Goal: Information Seeking & Learning: Check status

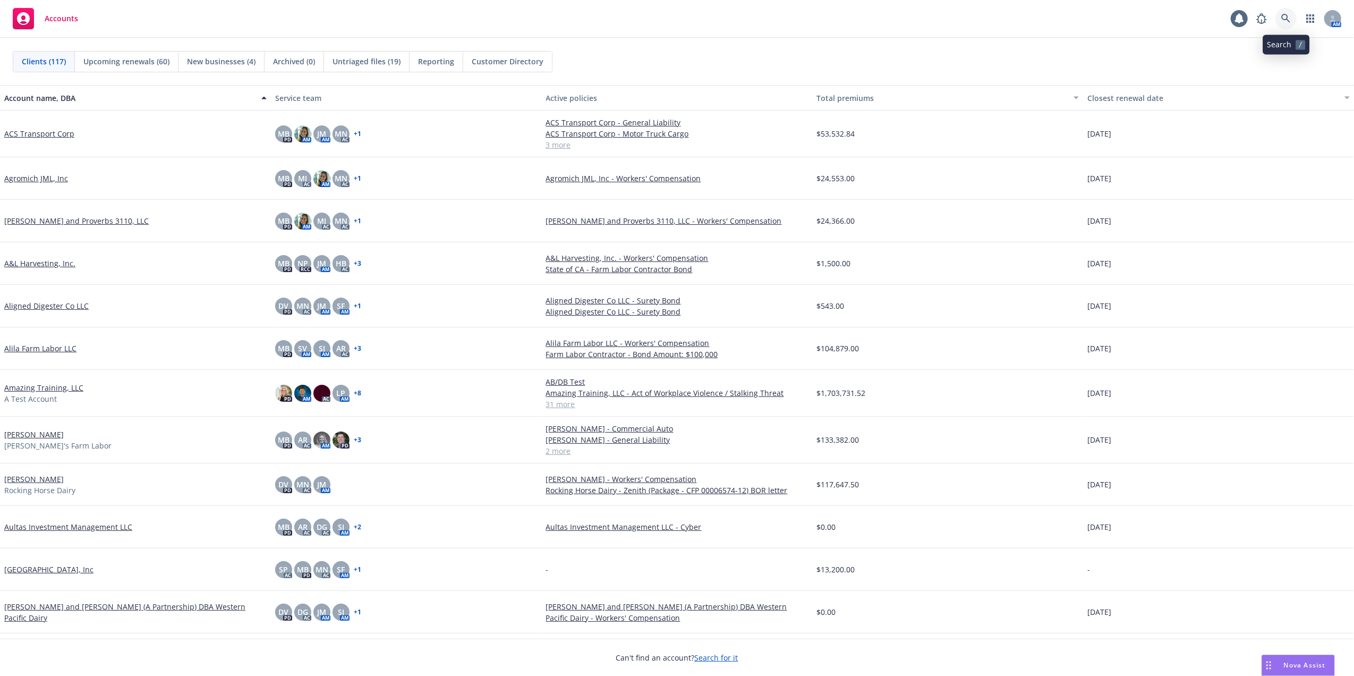
click at [1283, 17] on icon at bounding box center [1285, 18] width 9 height 9
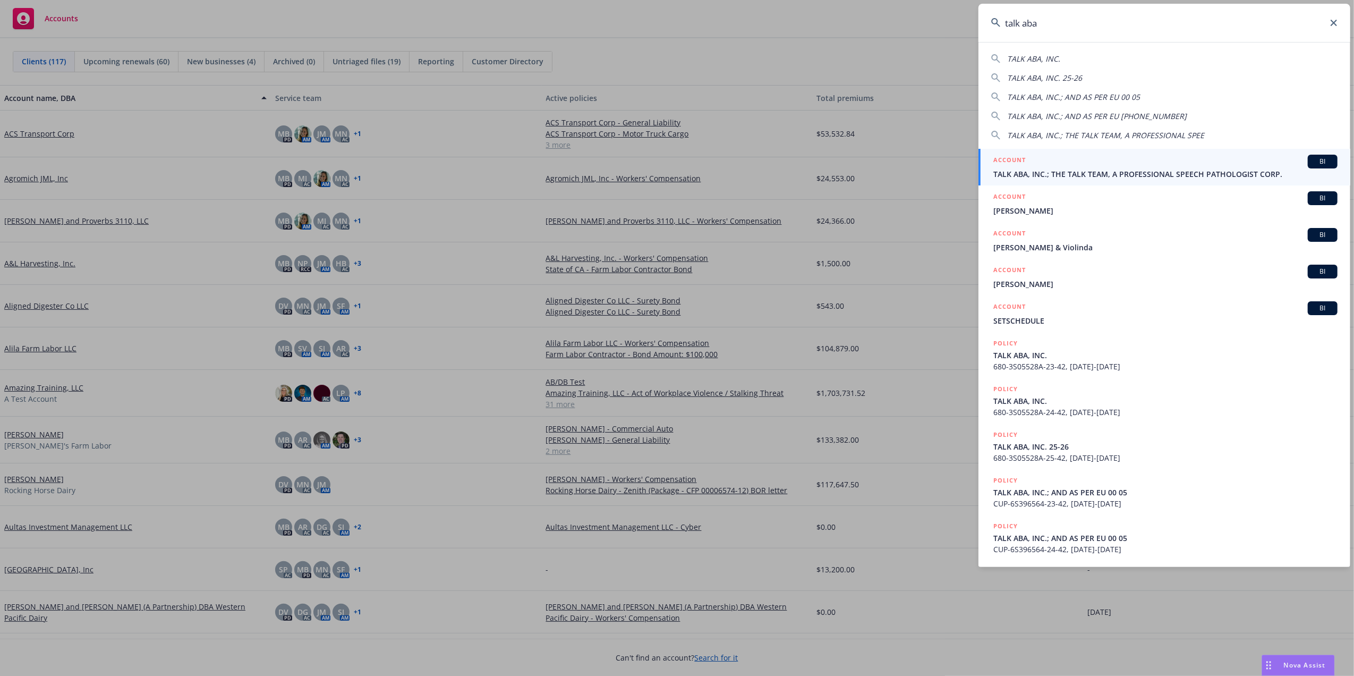
type input "talk aba"
click at [1014, 171] on span "TALK ABA, INC.; THE TALK TEAM, A PROFESSIONAL SPEECH PATHOLOGIST CORP." at bounding box center [1166, 173] width 344 height 11
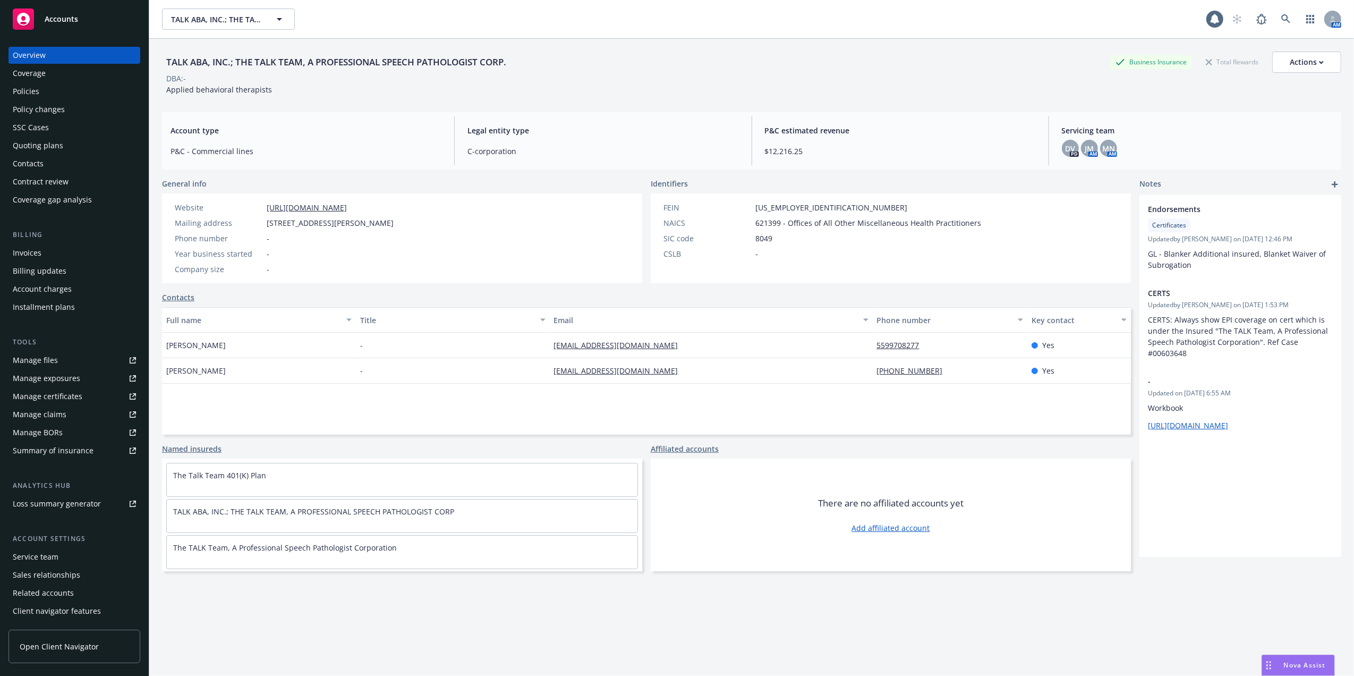
click at [24, 149] on div "Quoting plans" at bounding box center [38, 145] width 50 height 17
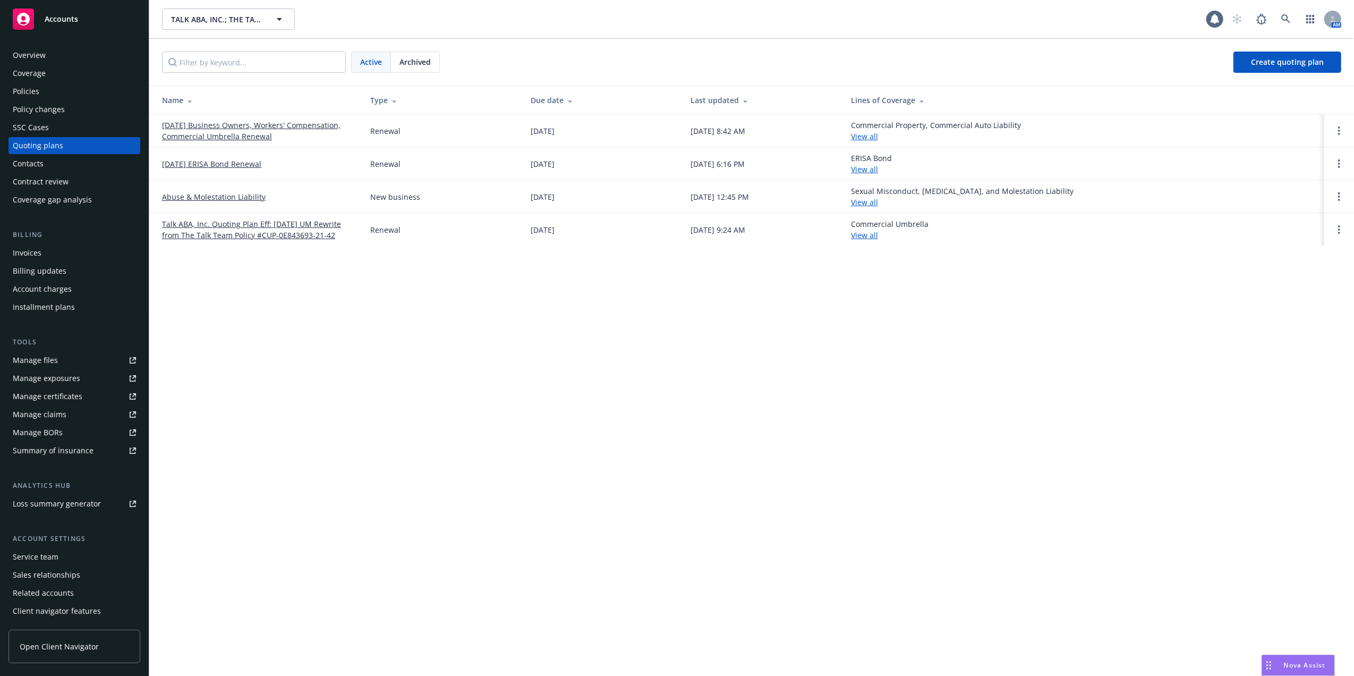
click at [238, 124] on link "08/01/25 Business Owners, Workers' Compensation, Commercial Umbrella Renewal" at bounding box center [257, 131] width 191 height 22
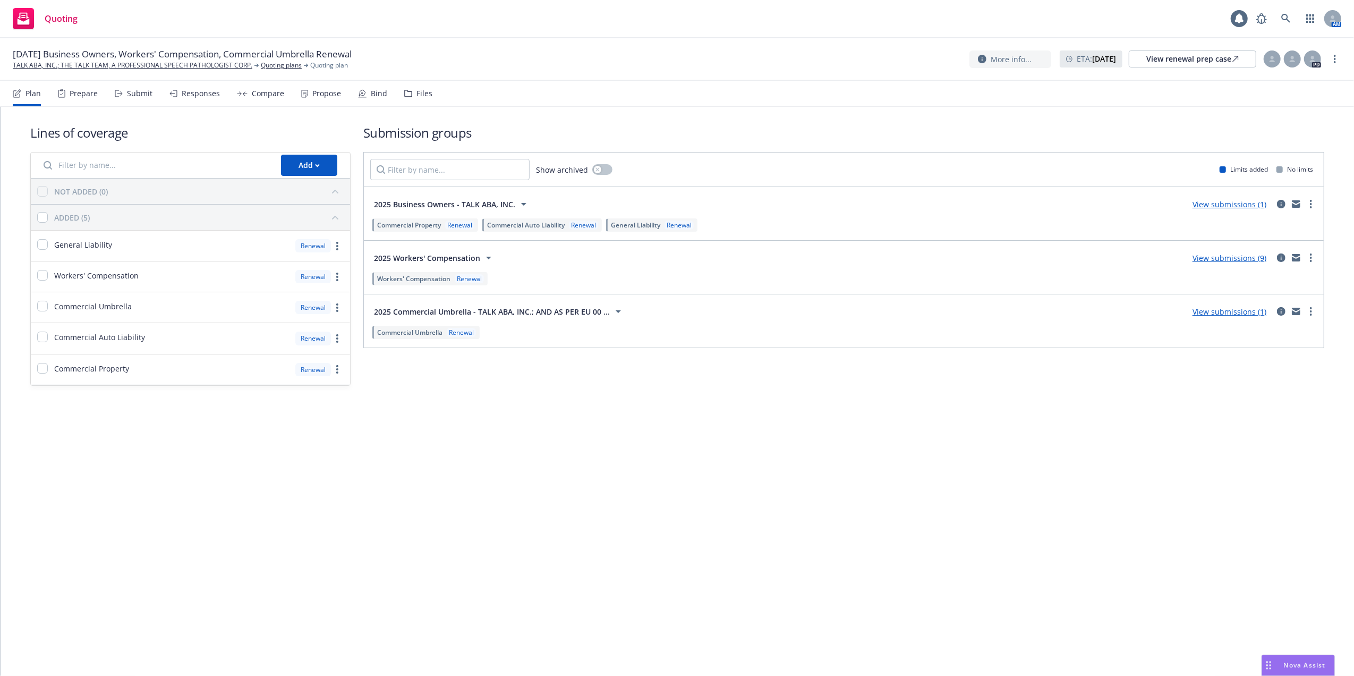
click at [1218, 258] on link "View submissions (9)" at bounding box center [1230, 258] width 74 height 10
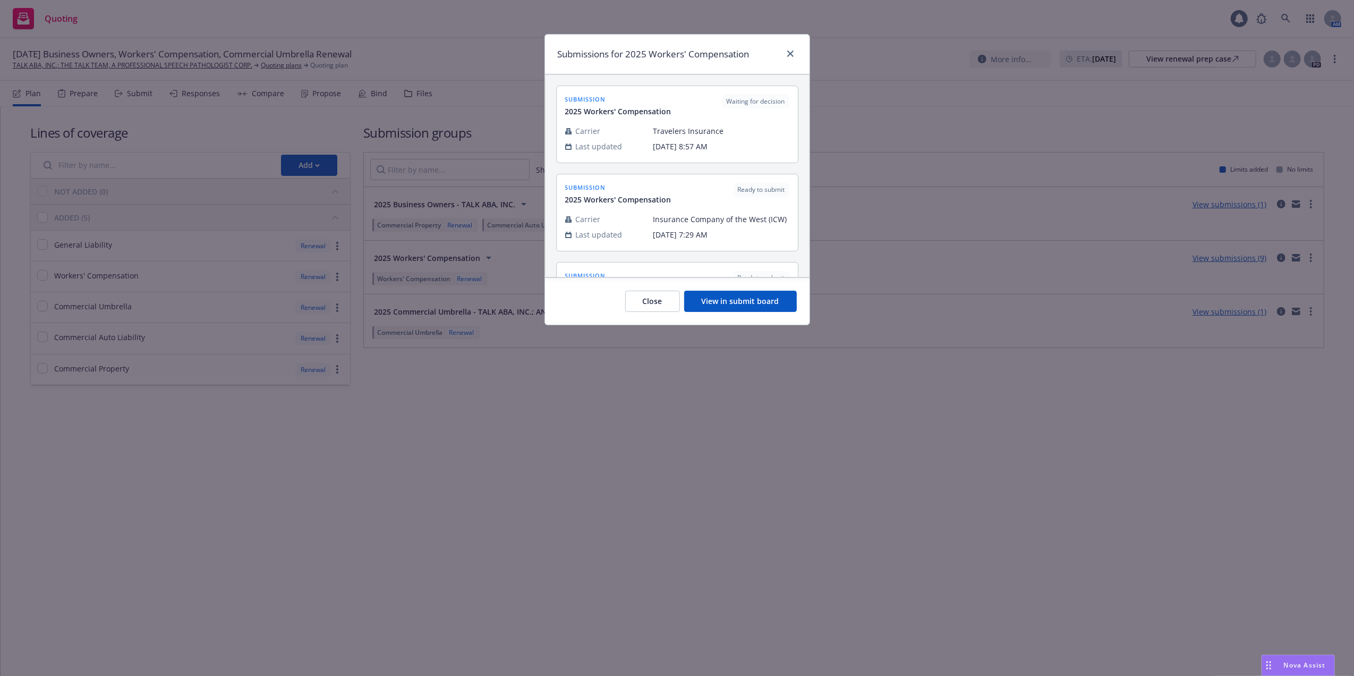
click at [727, 299] on button "View in submit board" at bounding box center [740, 301] width 113 height 21
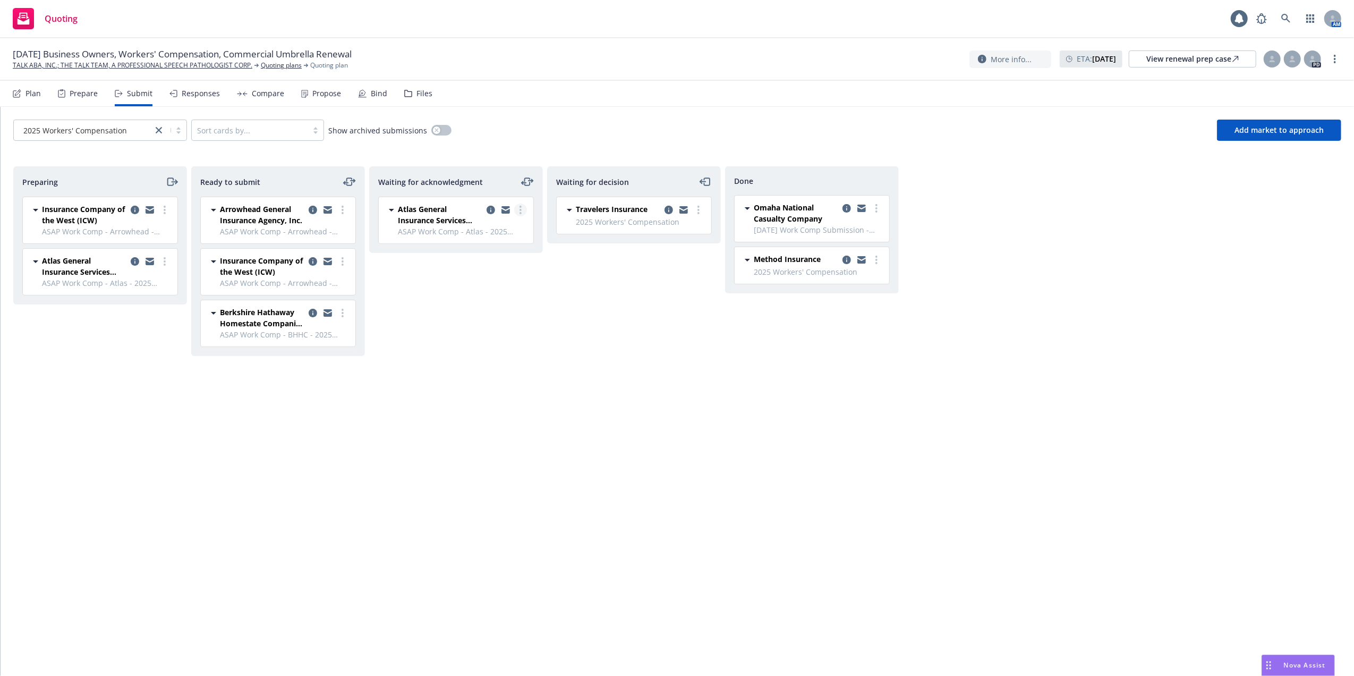
click at [520, 208] on icon "more" at bounding box center [521, 210] width 2 height 9
click at [483, 359] on span "Copy logging email" at bounding box center [466, 359] width 93 height 10
click at [1190, 56] on div "View renewal prep case" at bounding box center [1193, 59] width 92 height 16
click at [520, 210] on icon "more" at bounding box center [521, 210] width 2 height 9
click at [529, 181] on icon "moveLeftRight" at bounding box center [531, 181] width 4 height 0
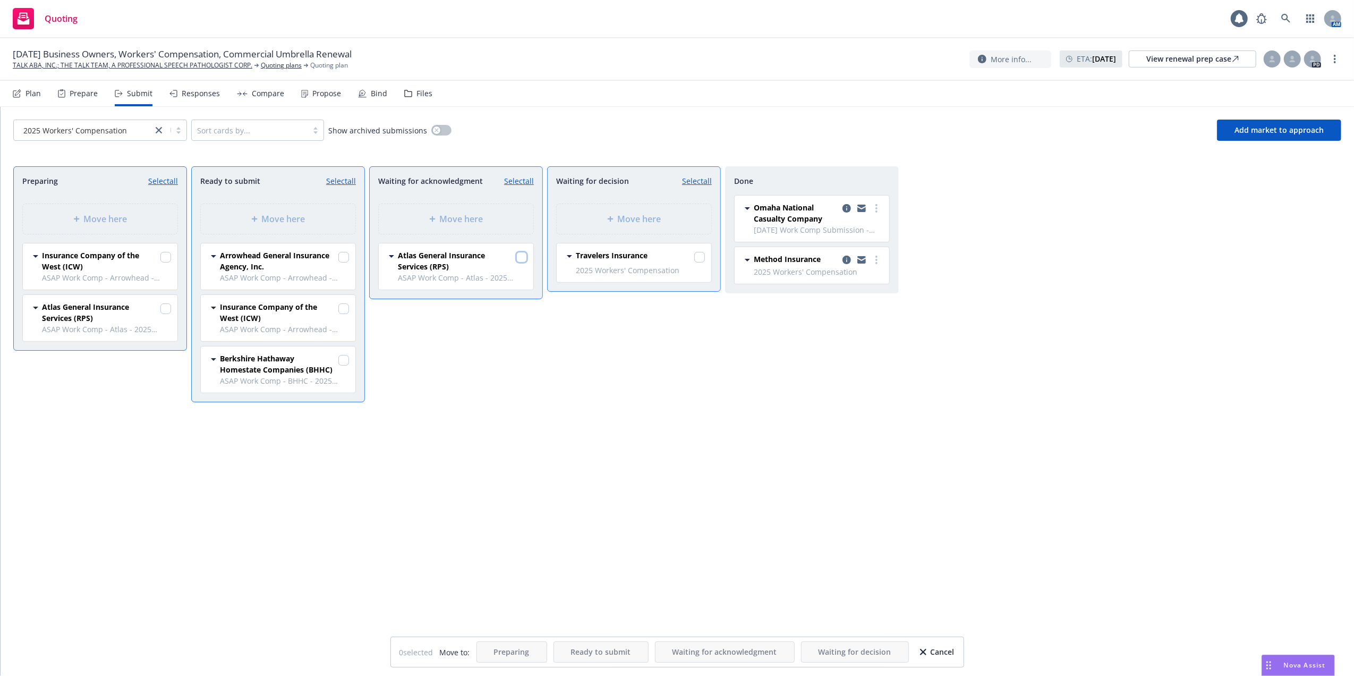
click at [521, 256] on input "checkbox" at bounding box center [521, 257] width 11 height 11
checkbox input "true"
click at [621, 224] on span "Move here" at bounding box center [640, 219] width 44 height 13
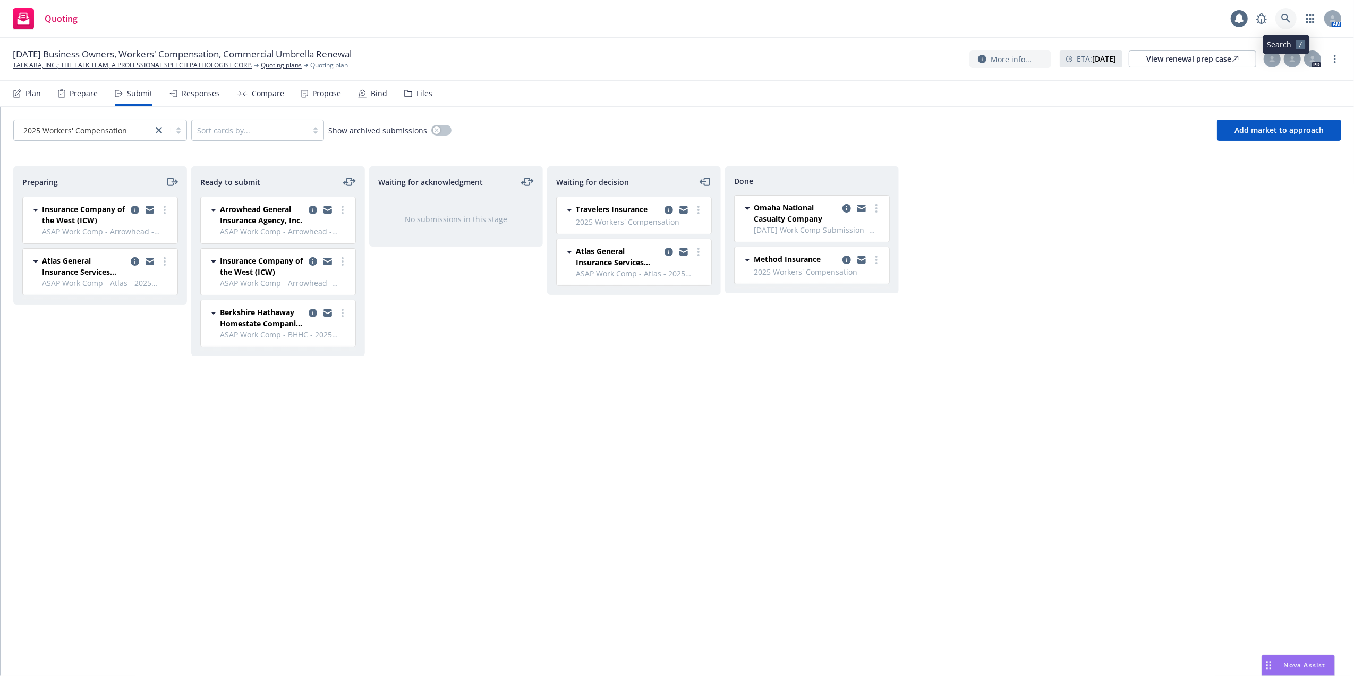
click at [1286, 18] on icon at bounding box center [1286, 19] width 10 height 10
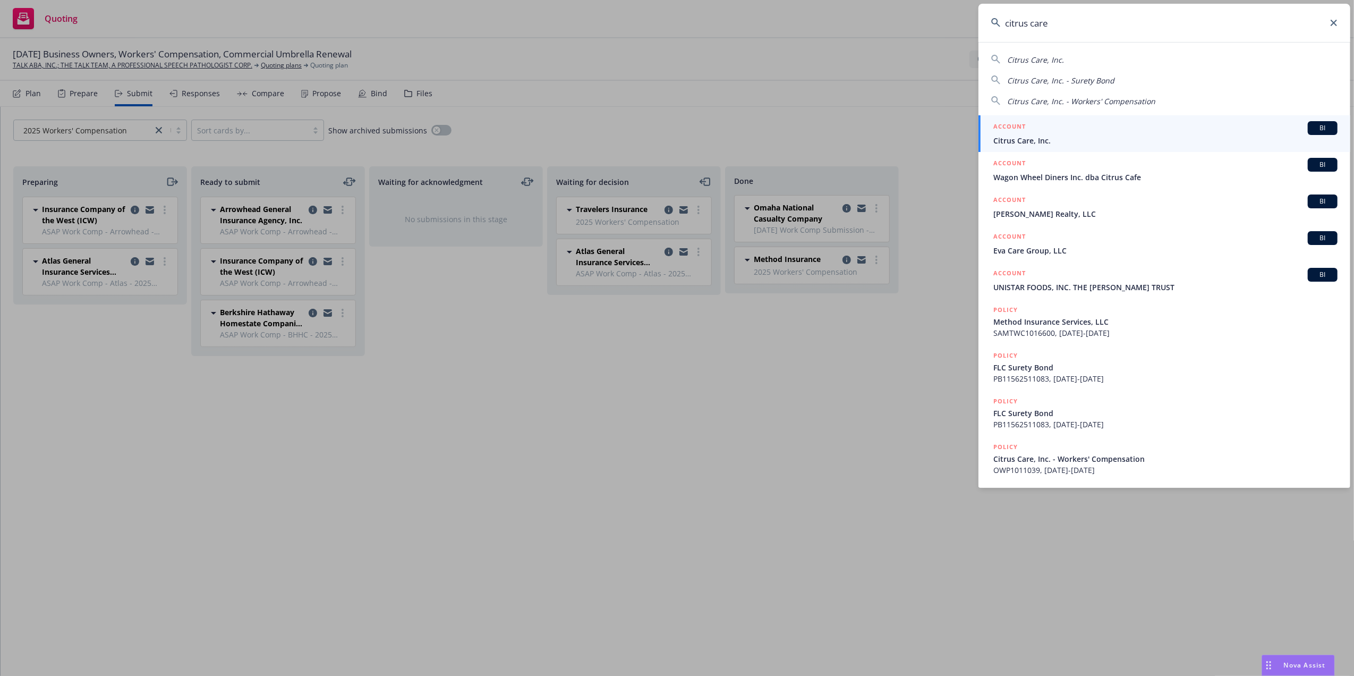
type input "citrus care"
click at [1004, 139] on span "Citrus Care, Inc." at bounding box center [1166, 140] width 344 height 11
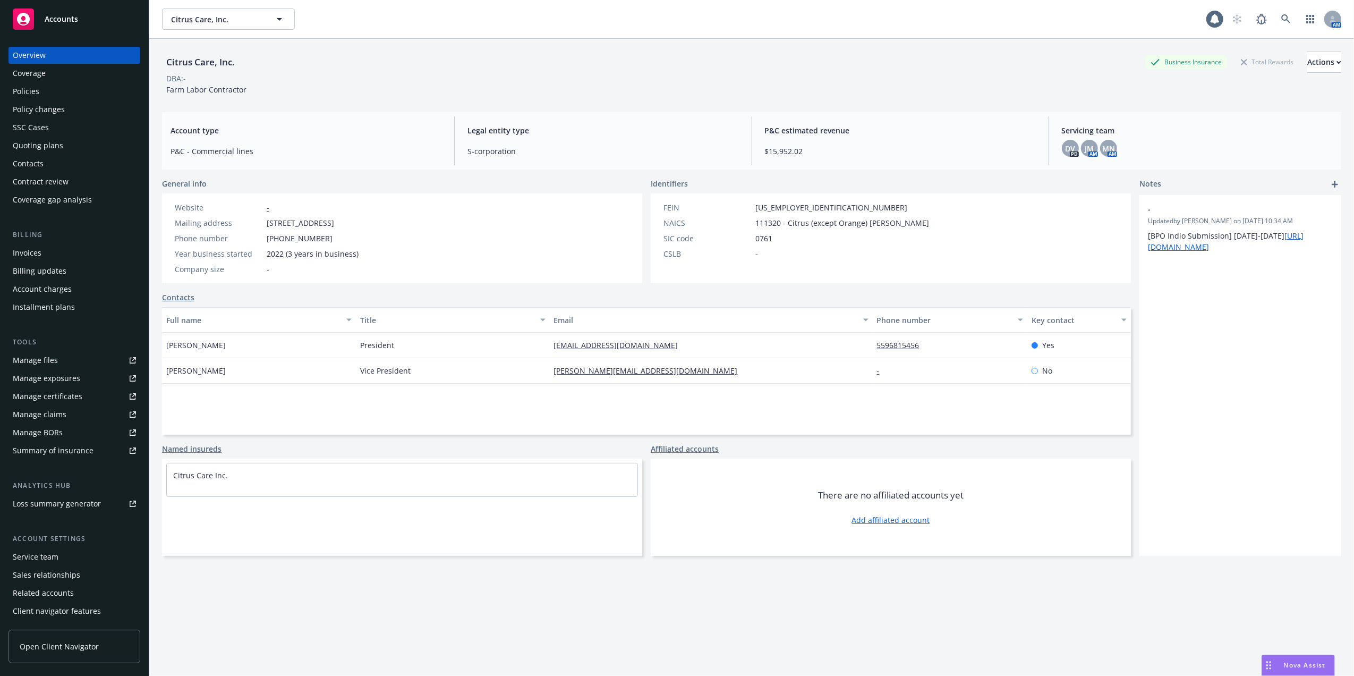
click at [37, 140] on div "Quoting plans" at bounding box center [38, 145] width 50 height 17
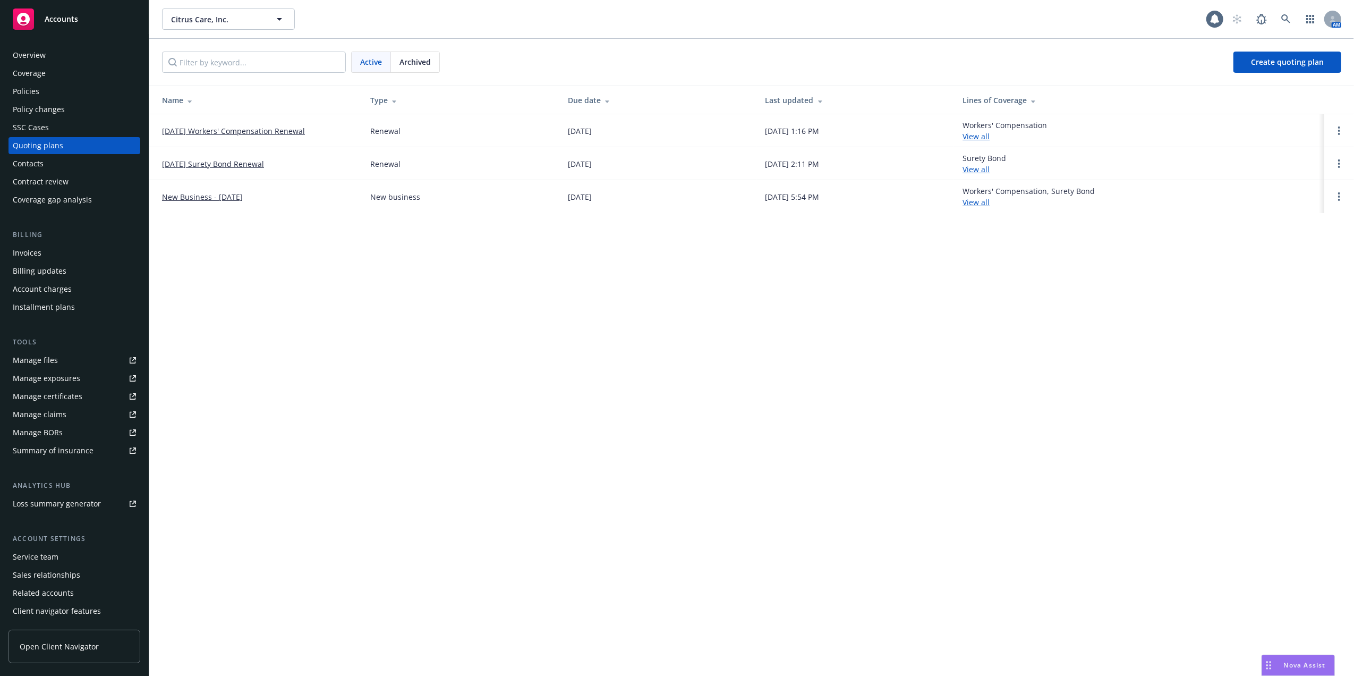
click at [230, 128] on link "[DATE] Workers' Compensation Renewal" at bounding box center [233, 130] width 143 height 11
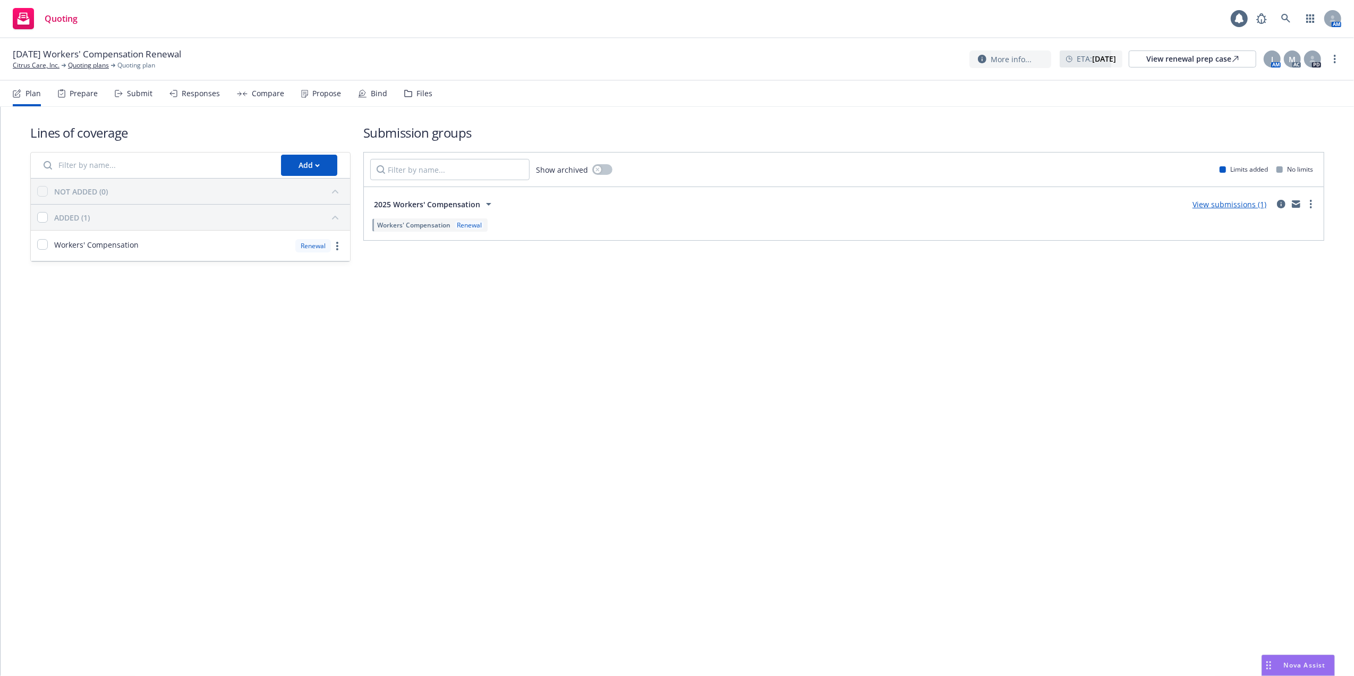
click at [1227, 202] on link "View submissions (1)" at bounding box center [1230, 204] width 74 height 10
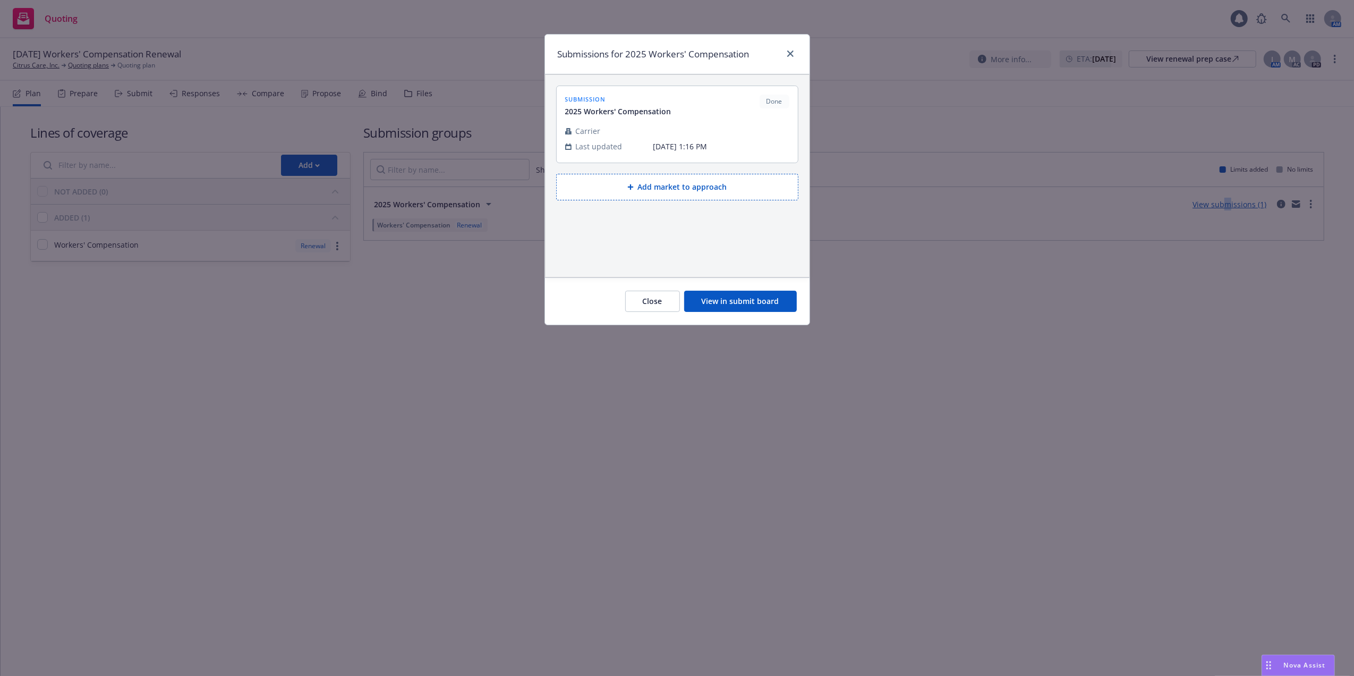
click at [742, 300] on button "View in submit board" at bounding box center [740, 301] width 113 height 21
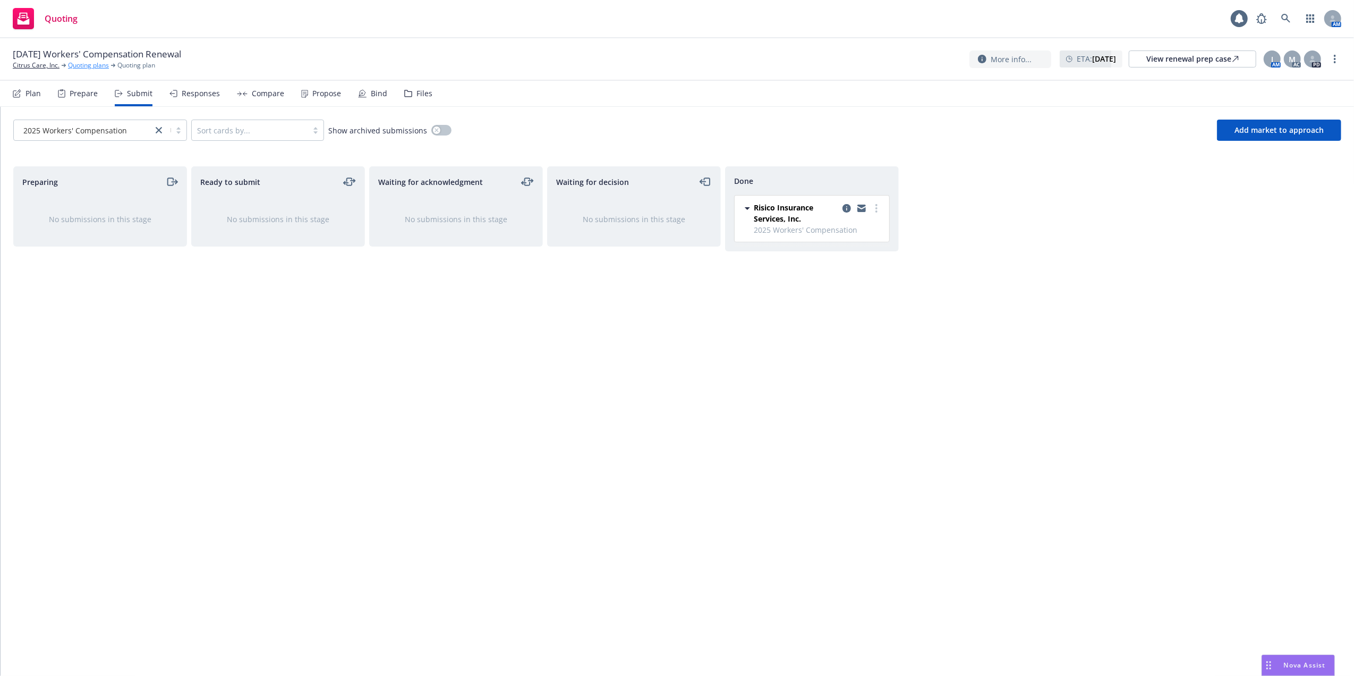
click at [79, 64] on link "Quoting plans" at bounding box center [88, 66] width 41 height 10
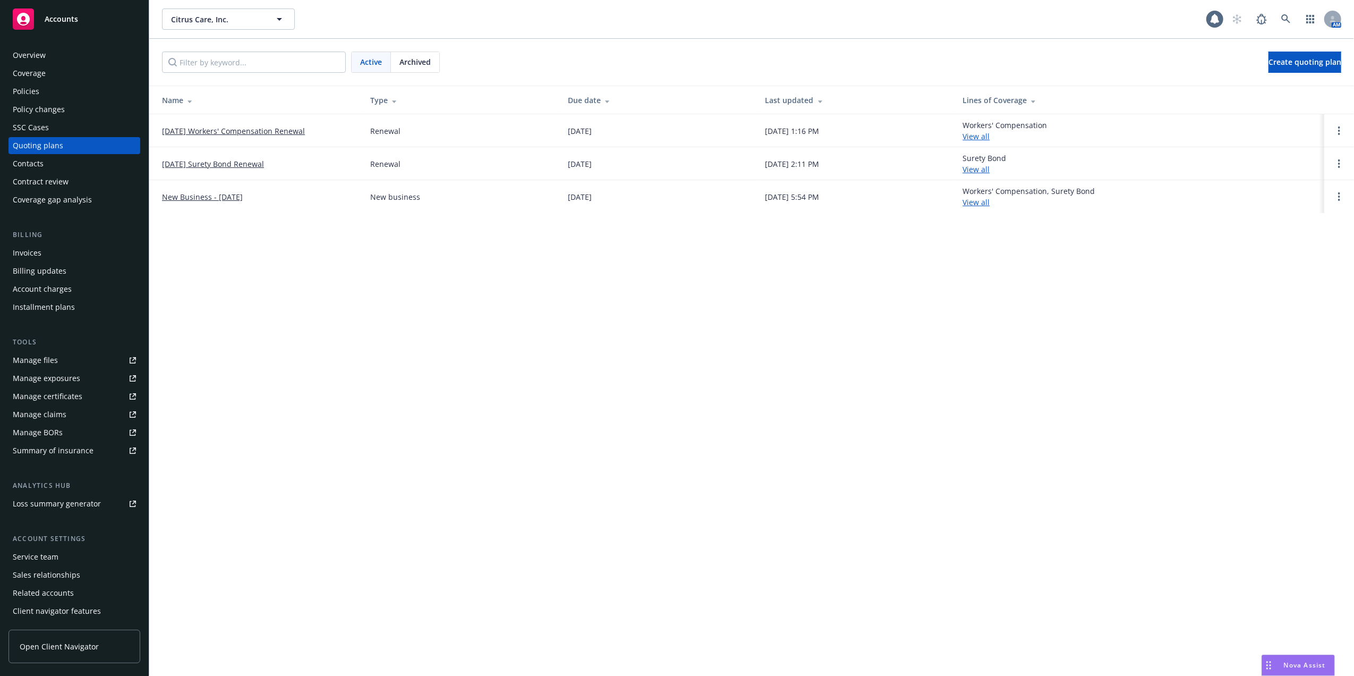
click at [20, 359] on div "Manage files" at bounding box center [35, 360] width 45 height 17
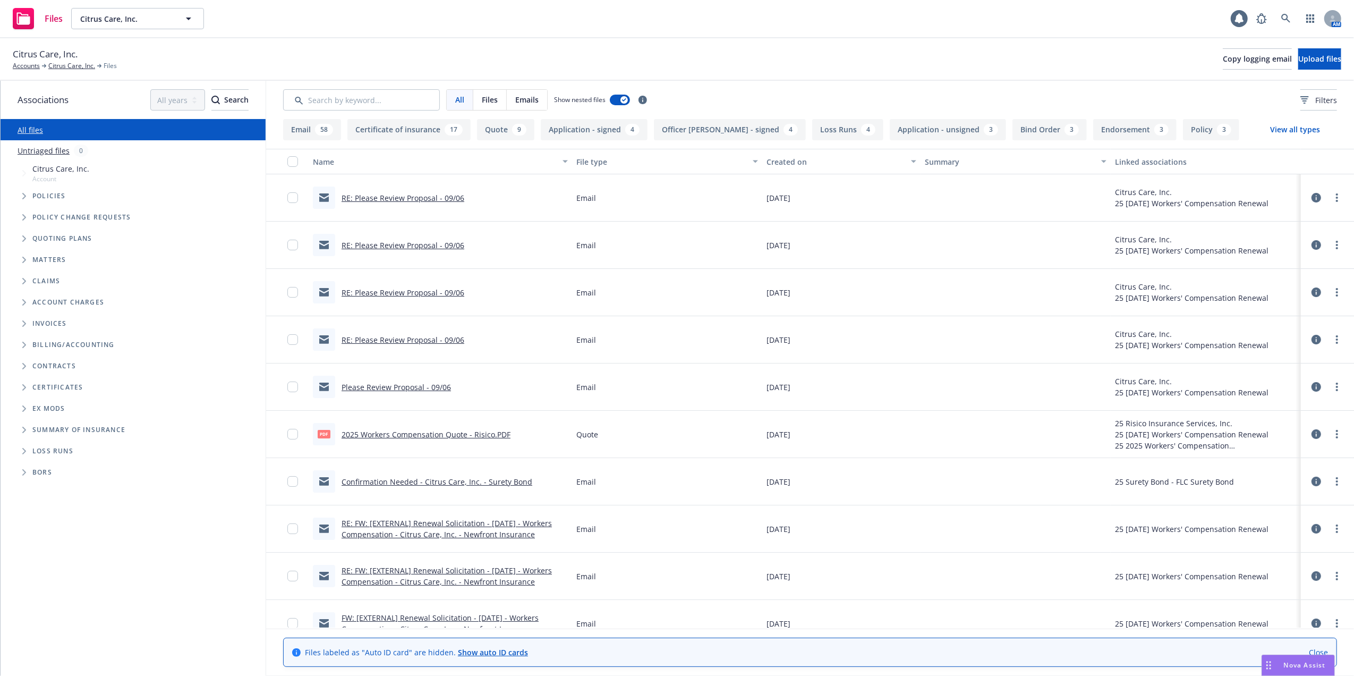
click at [397, 194] on link "RE: Please Review Proposal - 09/06" at bounding box center [403, 198] width 123 height 10
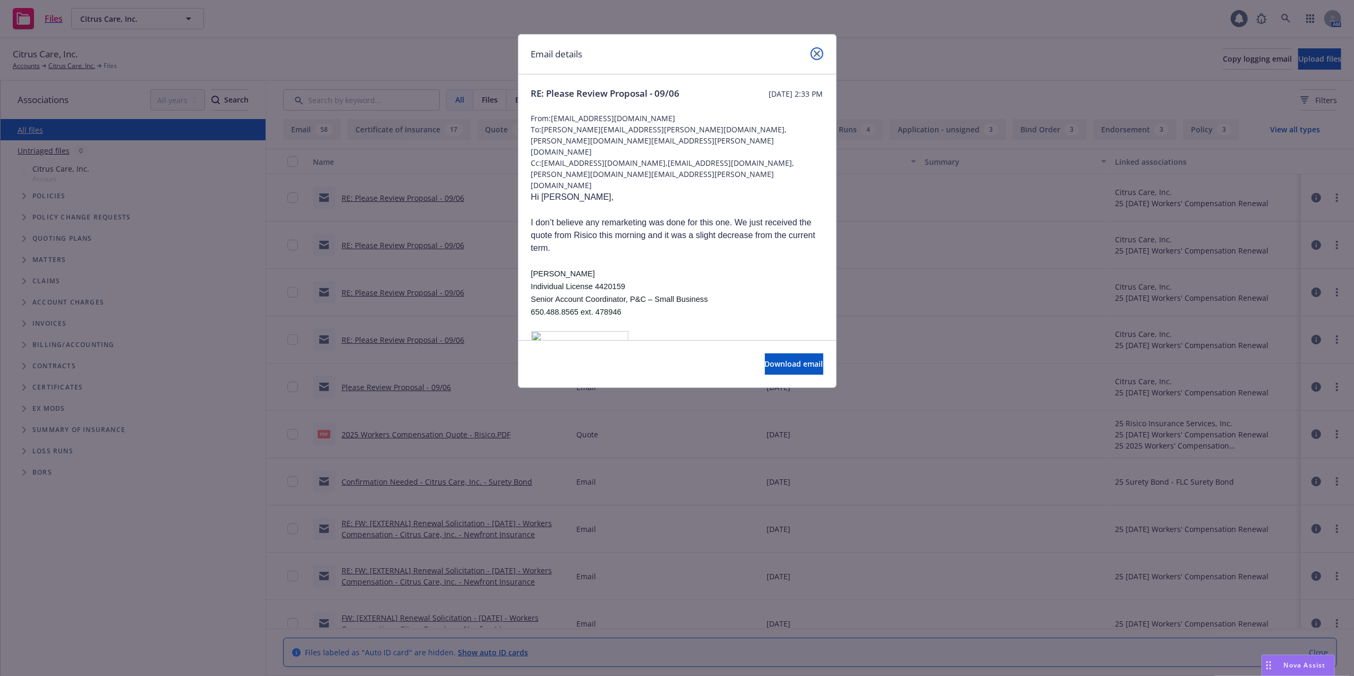
click at [814, 53] on icon "close" at bounding box center [817, 53] width 6 height 6
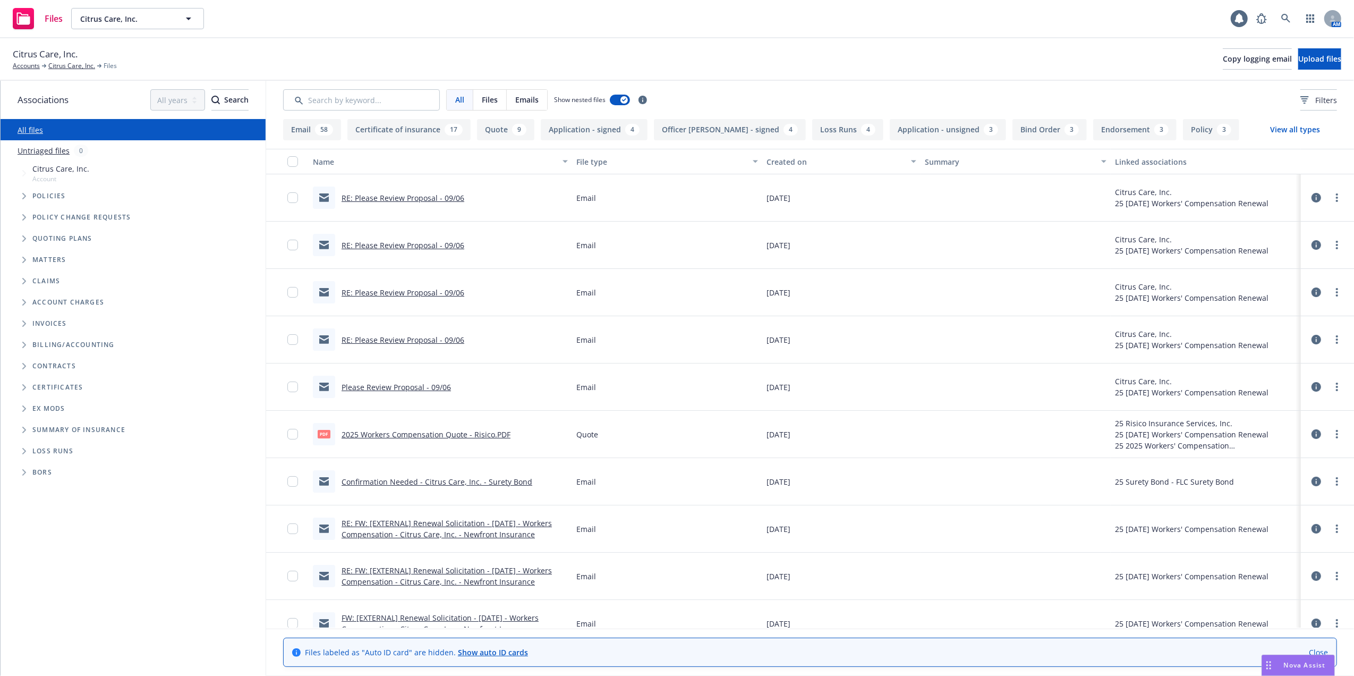
click at [406, 432] on link "2025 Workers Compensation Quote - Risico.PDF" at bounding box center [426, 434] width 169 height 10
click at [1286, 15] on icon at bounding box center [1285, 18] width 9 height 9
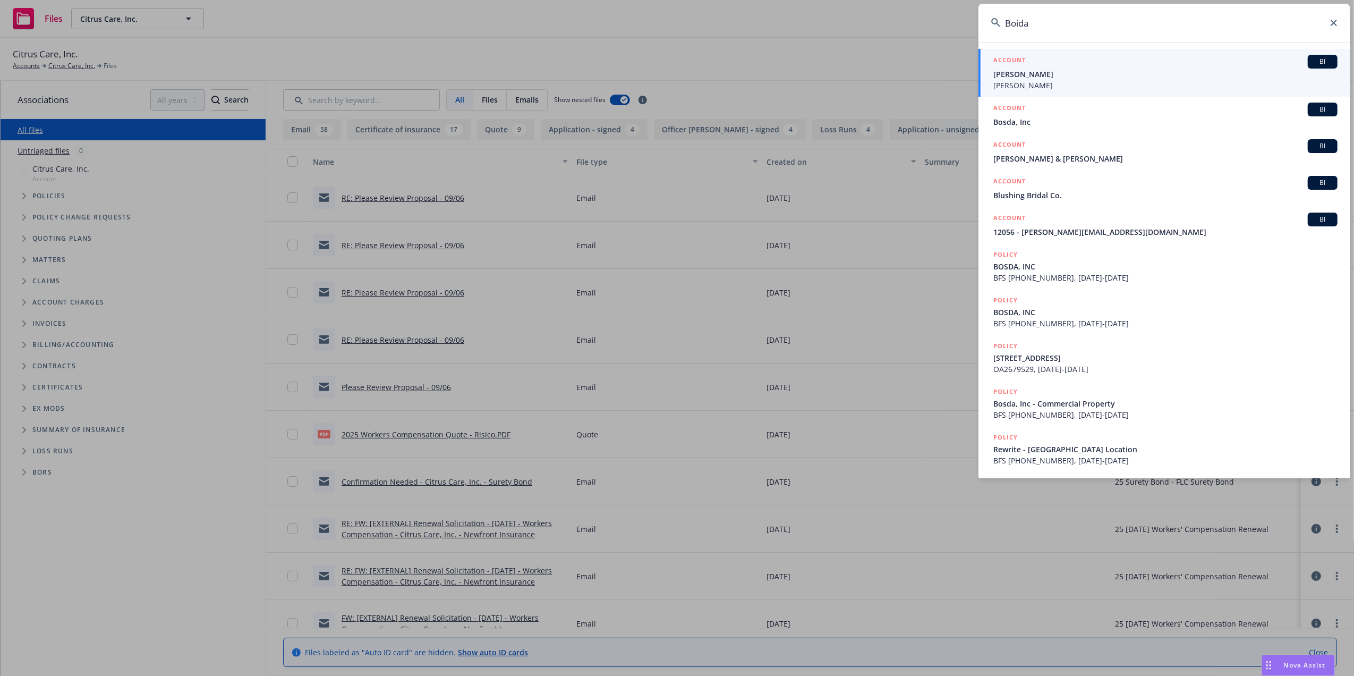
drag, startPoint x: 1039, startPoint y: 24, endPoint x: 1002, endPoint y: 28, distance: 37.4
click at [995, 24] on div "Boida" at bounding box center [1165, 23] width 372 height 38
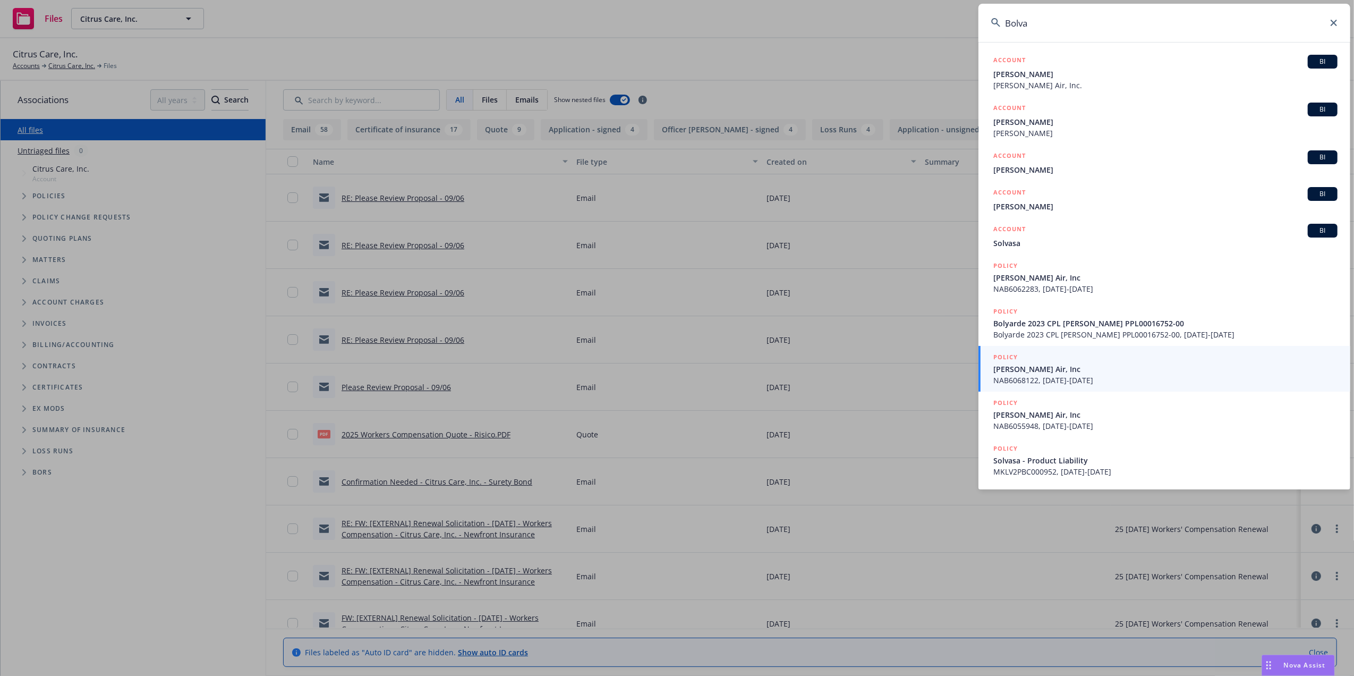
type input "Bolva"
click at [1331, 20] on icon at bounding box center [1334, 23] width 6 height 6
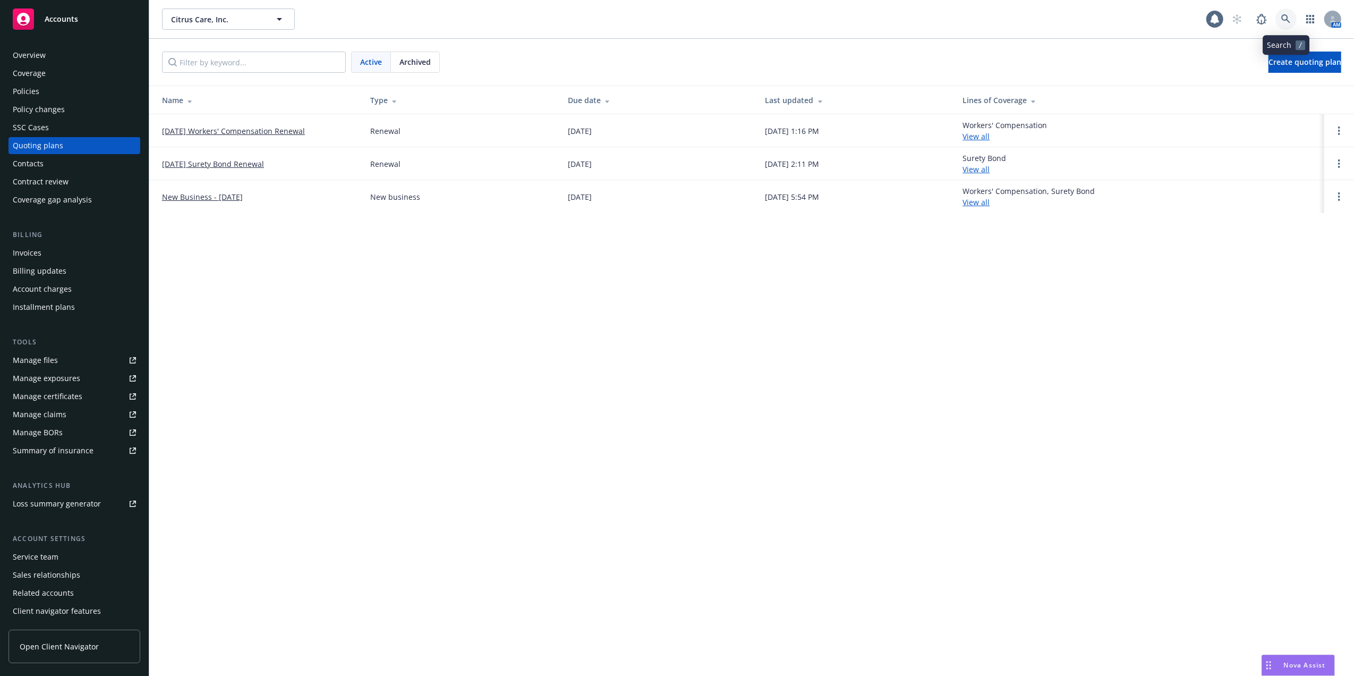
click at [1285, 15] on icon at bounding box center [1286, 19] width 10 height 10
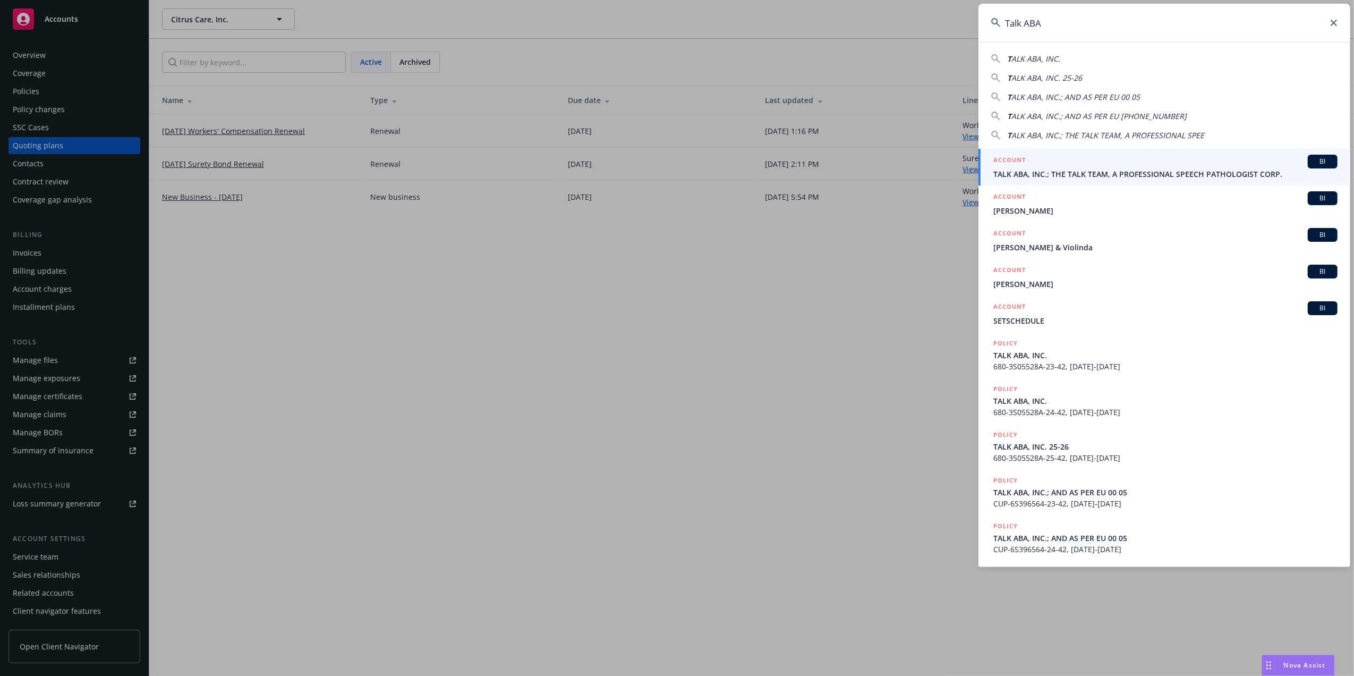
type input "Talk ABA"
click at [1037, 168] on span "TALK ABA, INC.; THE TALK TEAM, A PROFESSIONAL SPEECH PATHOLOGIST CORP." at bounding box center [1166, 173] width 344 height 11
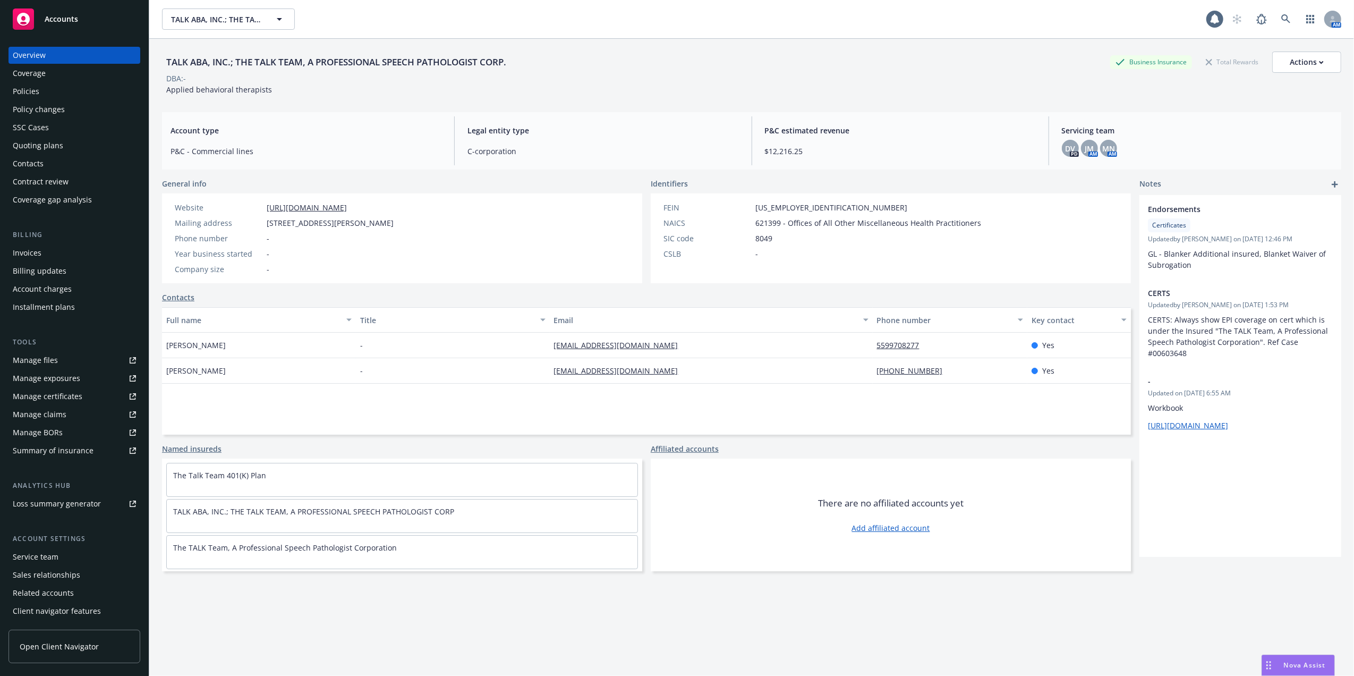
click at [722, 79] on div "DBA: -" at bounding box center [751, 78] width 1179 height 11
click at [30, 141] on div "Quoting plans" at bounding box center [38, 145] width 50 height 17
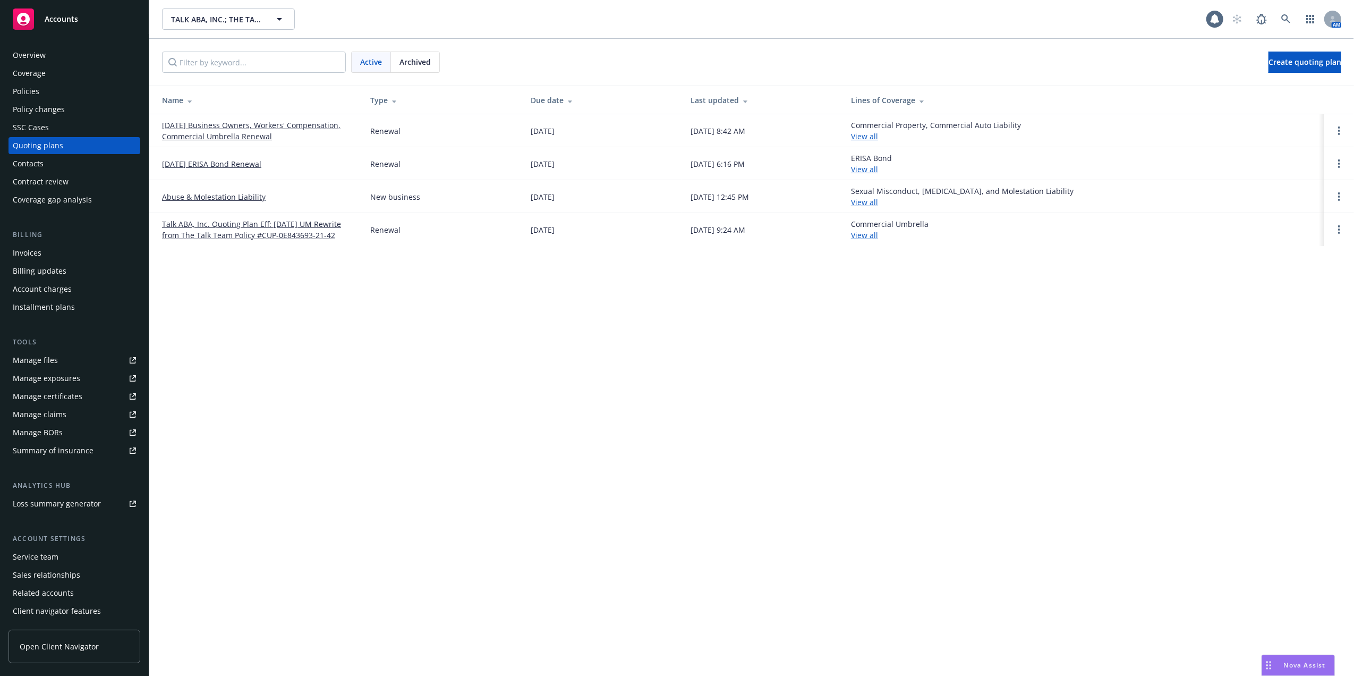
click at [241, 129] on link "[DATE] Business Owners, Workers' Compensation, Commercial Umbrella Renewal" at bounding box center [257, 131] width 191 height 22
